Goal: Register for event/course

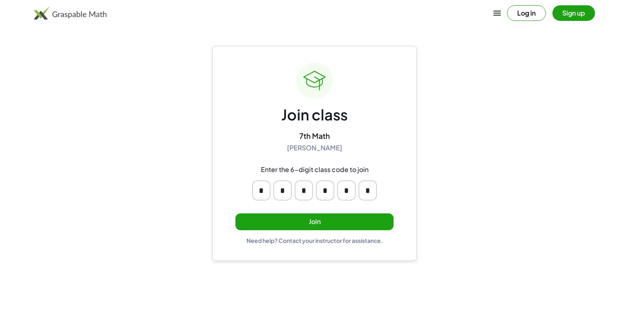
click at [266, 192] on input "*" at bounding box center [261, 191] width 18 height 20
click at [283, 190] on input "*" at bounding box center [283, 191] width 18 height 20
click at [302, 194] on input "*" at bounding box center [304, 191] width 18 height 20
click at [331, 194] on input "*" at bounding box center [325, 191] width 18 height 20
click at [362, 200] on input "*" at bounding box center [368, 191] width 18 height 20
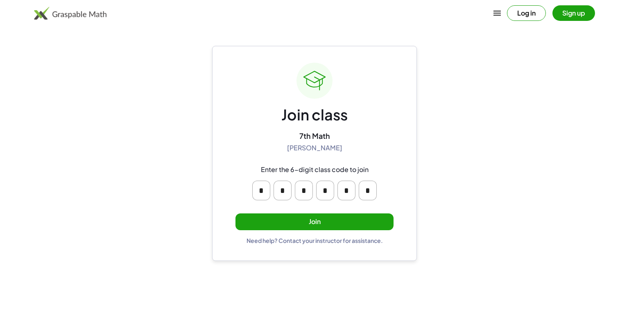
click at [306, 225] on button "Join" at bounding box center [315, 221] width 158 height 17
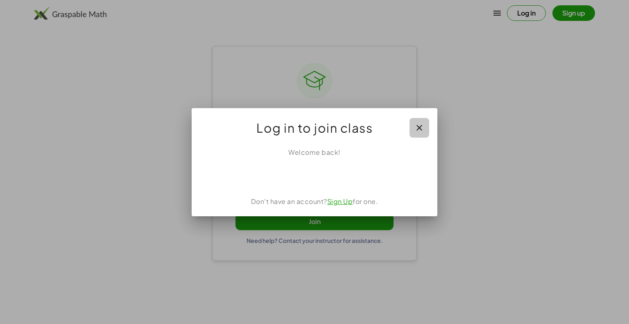
click at [421, 125] on icon "button" at bounding box center [419, 128] width 10 height 10
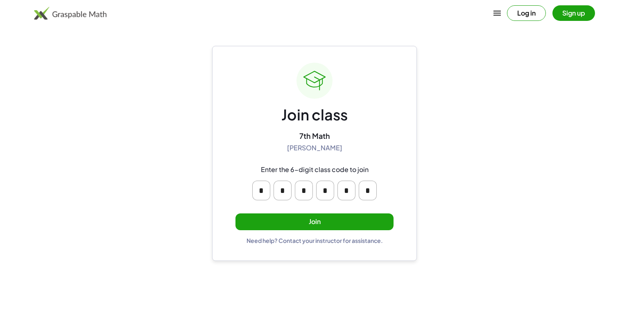
click at [562, 19] on button "Sign up" at bounding box center [574, 13] width 43 height 16
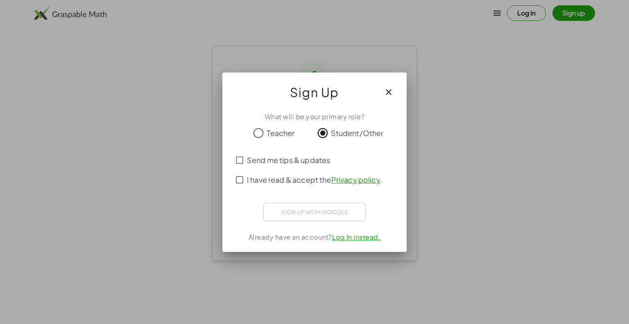
click at [302, 210] on div "Sign up with Google Sign in with Google Sign in with Google. Opens in new tab" at bounding box center [314, 212] width 102 height 18
click at [266, 163] on span "Send me tips & updates" at bounding box center [288, 159] width 83 height 11
click at [269, 178] on span "I have read & accept the Privacy policy ." at bounding box center [314, 179] width 135 height 11
click at [269, 179] on span "I have read & accept the Privacy policy ." at bounding box center [314, 179] width 135 height 11
click at [270, 179] on span "I have read & accept the Privacy policy ." at bounding box center [314, 179] width 135 height 11
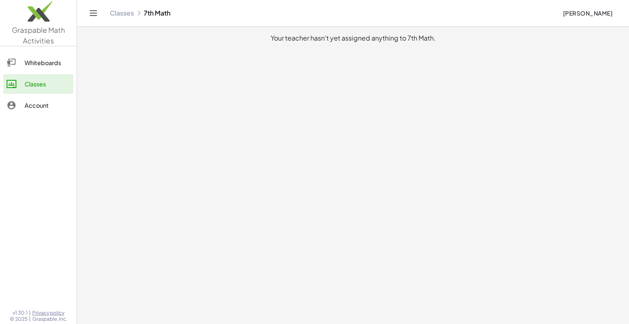
click at [149, 11] on div "Classes 7th Math" at bounding box center [333, 13] width 446 height 8
click at [53, 68] on link "Whiteboards" at bounding box center [38, 63] width 70 height 20
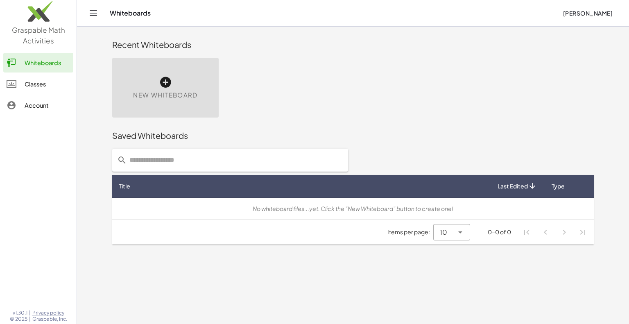
click at [176, 167] on input "text" at bounding box center [235, 160] width 216 height 23
click at [138, 16] on div "Whiteboards" at bounding box center [333, 13] width 446 height 8
